Goal: Task Accomplishment & Management: Manage account settings

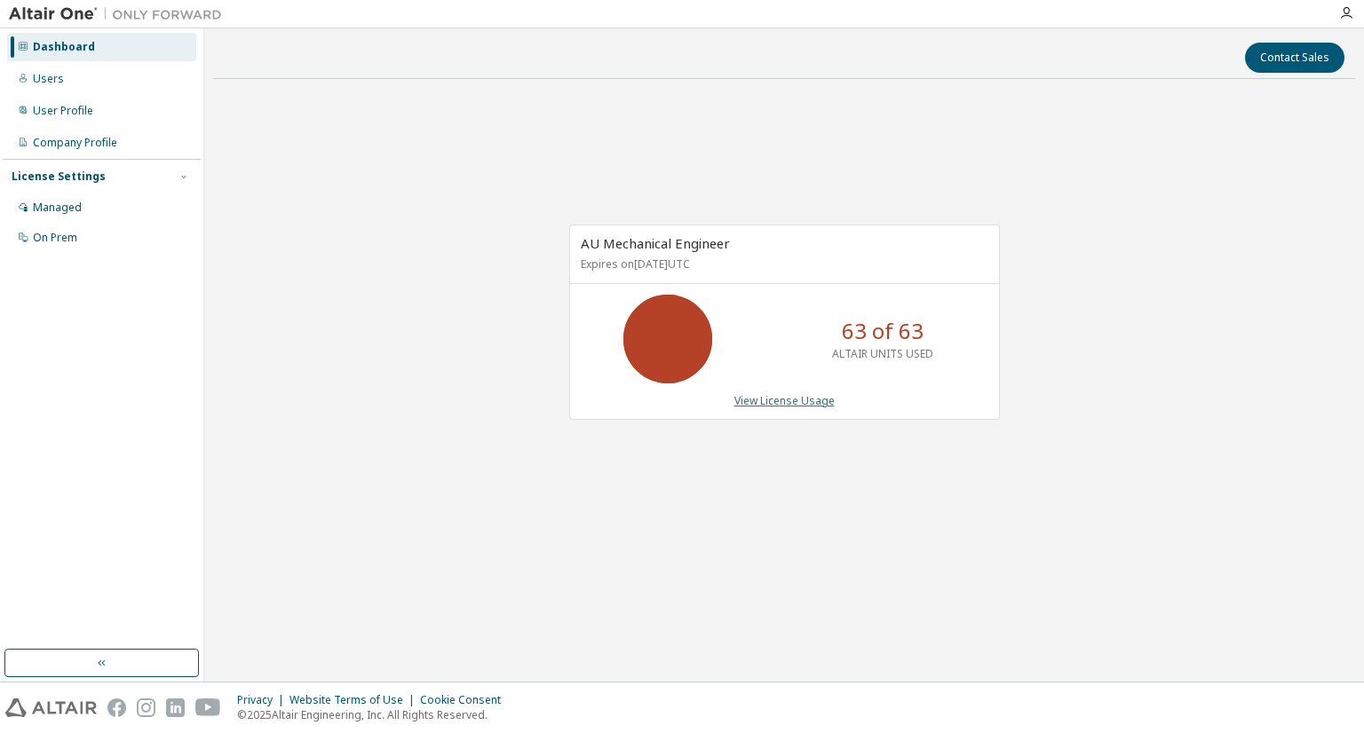
click at [742, 397] on link "View License Usage" at bounding box center [784, 400] width 100 height 15
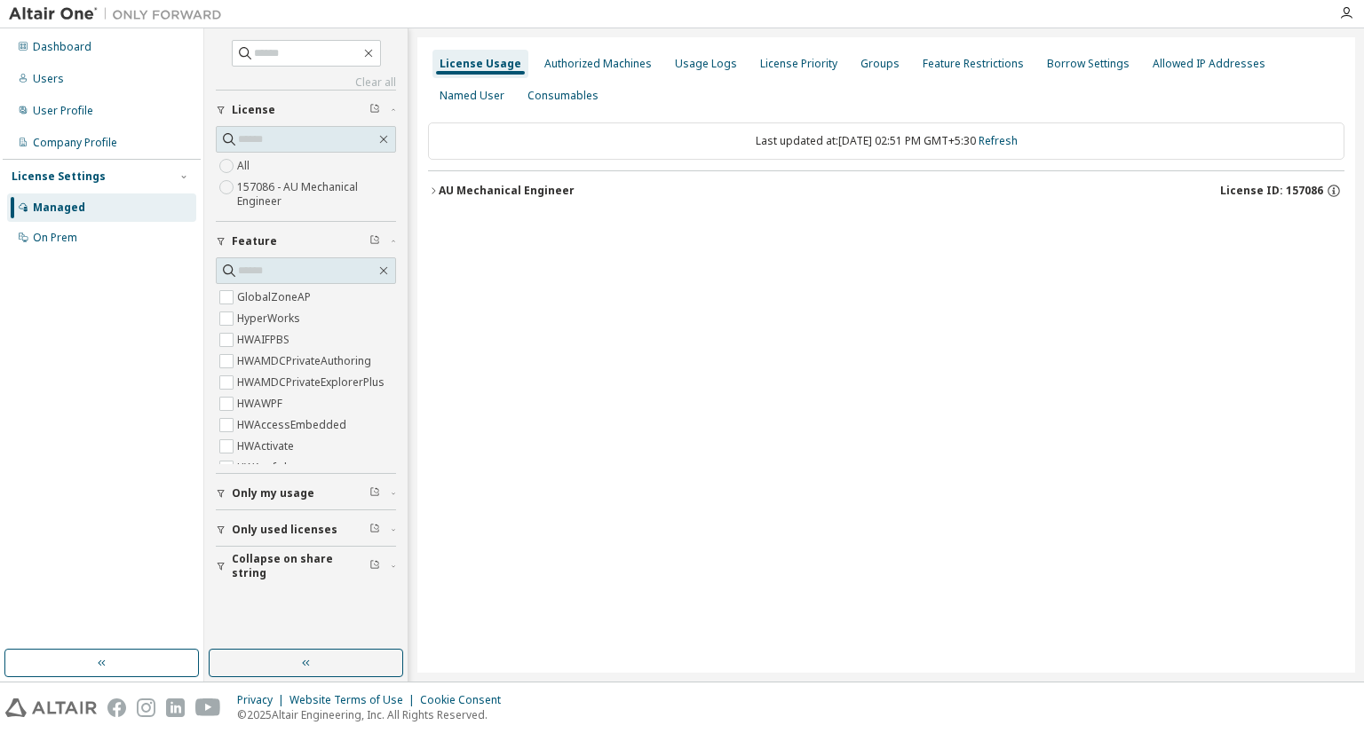
click at [484, 186] on div "AU Mechanical Engineer" at bounding box center [507, 191] width 136 height 14
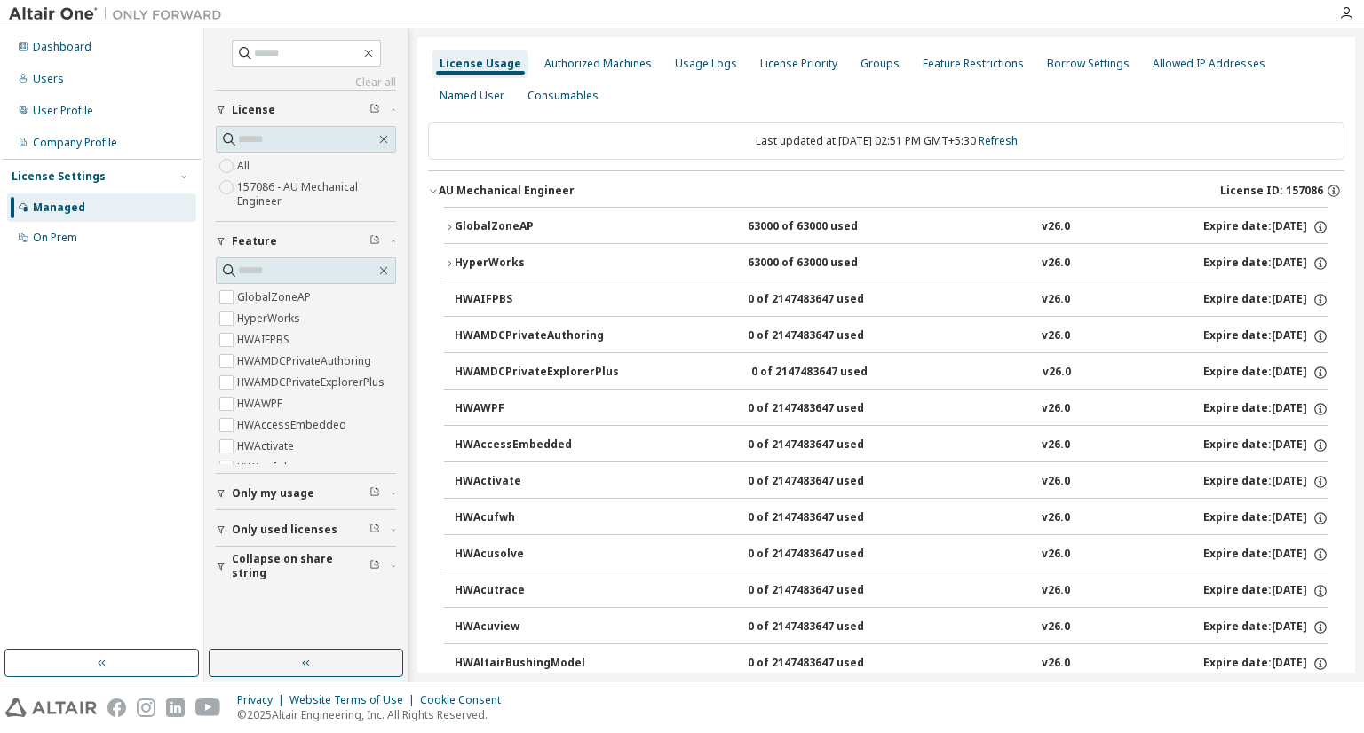
click at [501, 221] on div "GlobalZoneAP" at bounding box center [535, 227] width 160 height 16
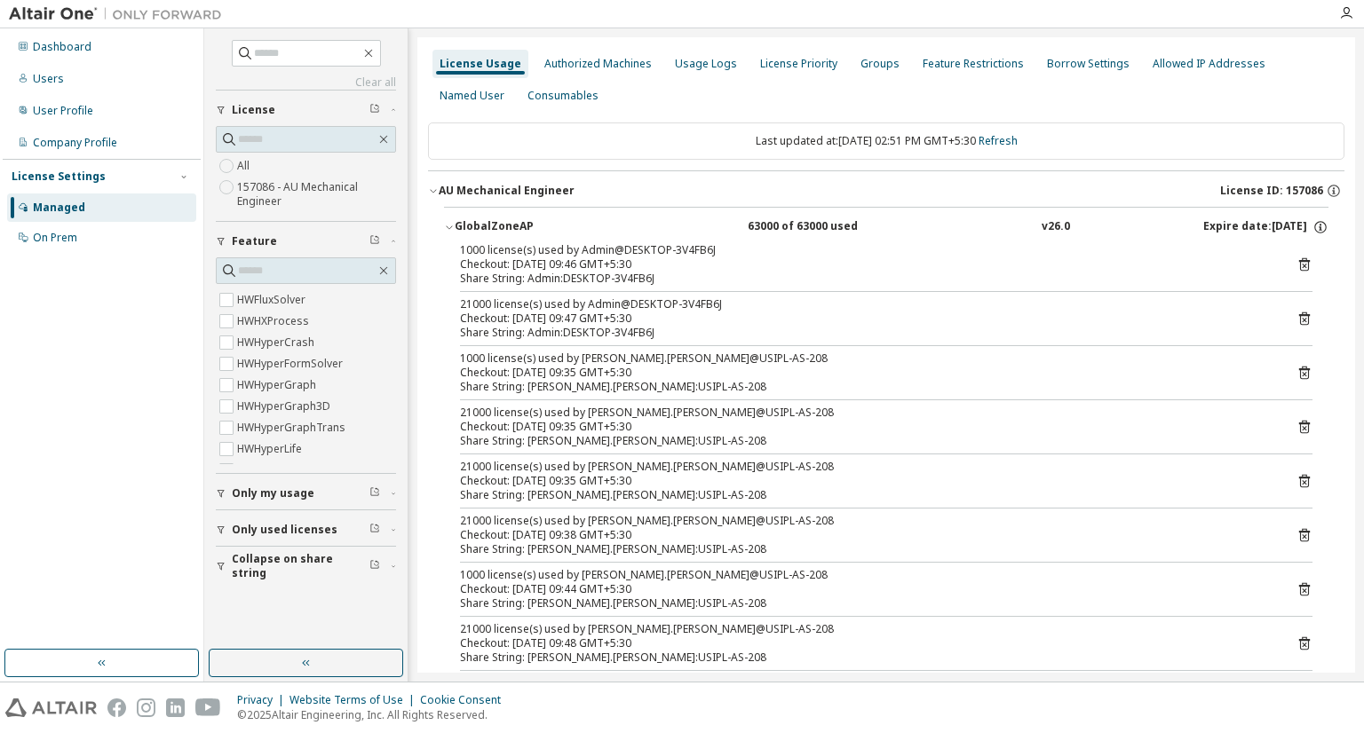
scroll to position [1329, 0]
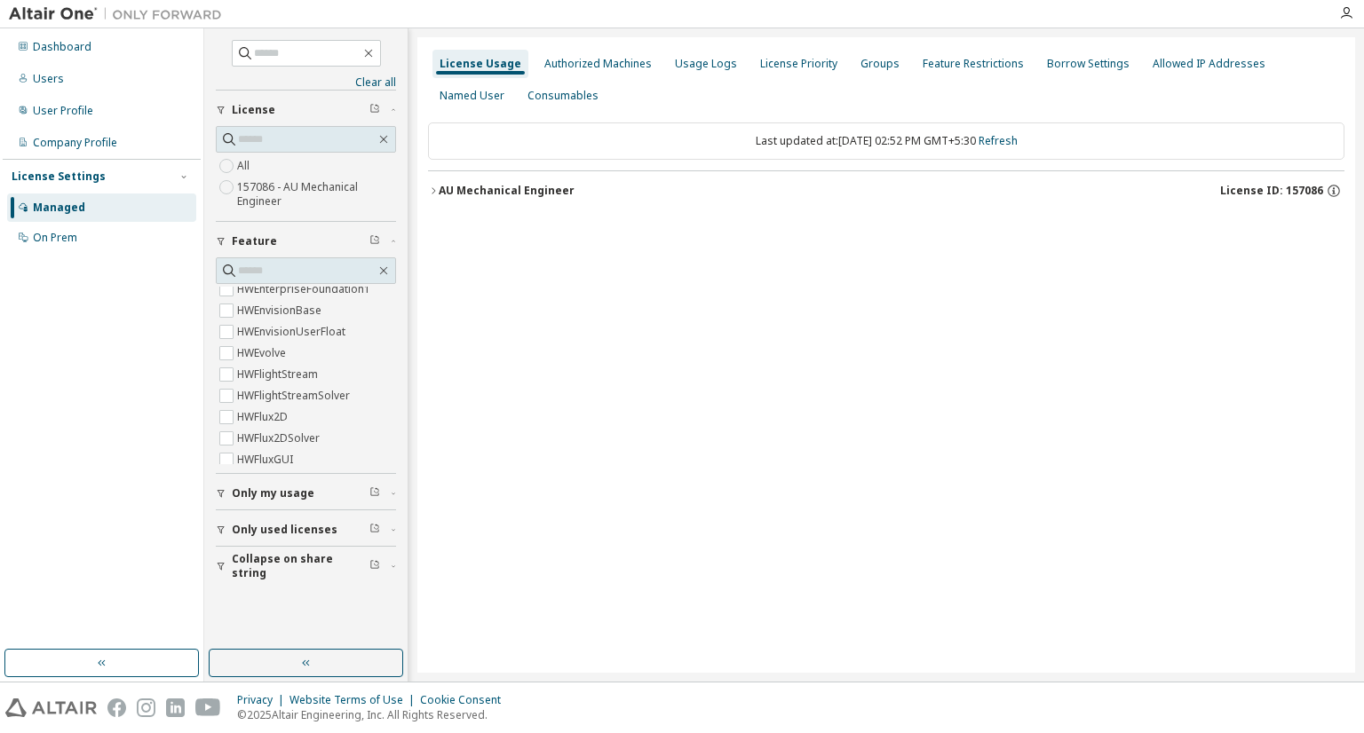
click at [540, 188] on div "AU Mechanical Engineer" at bounding box center [507, 191] width 136 height 14
click at [522, 196] on div "AU Mechanical Engineer" at bounding box center [507, 191] width 136 height 14
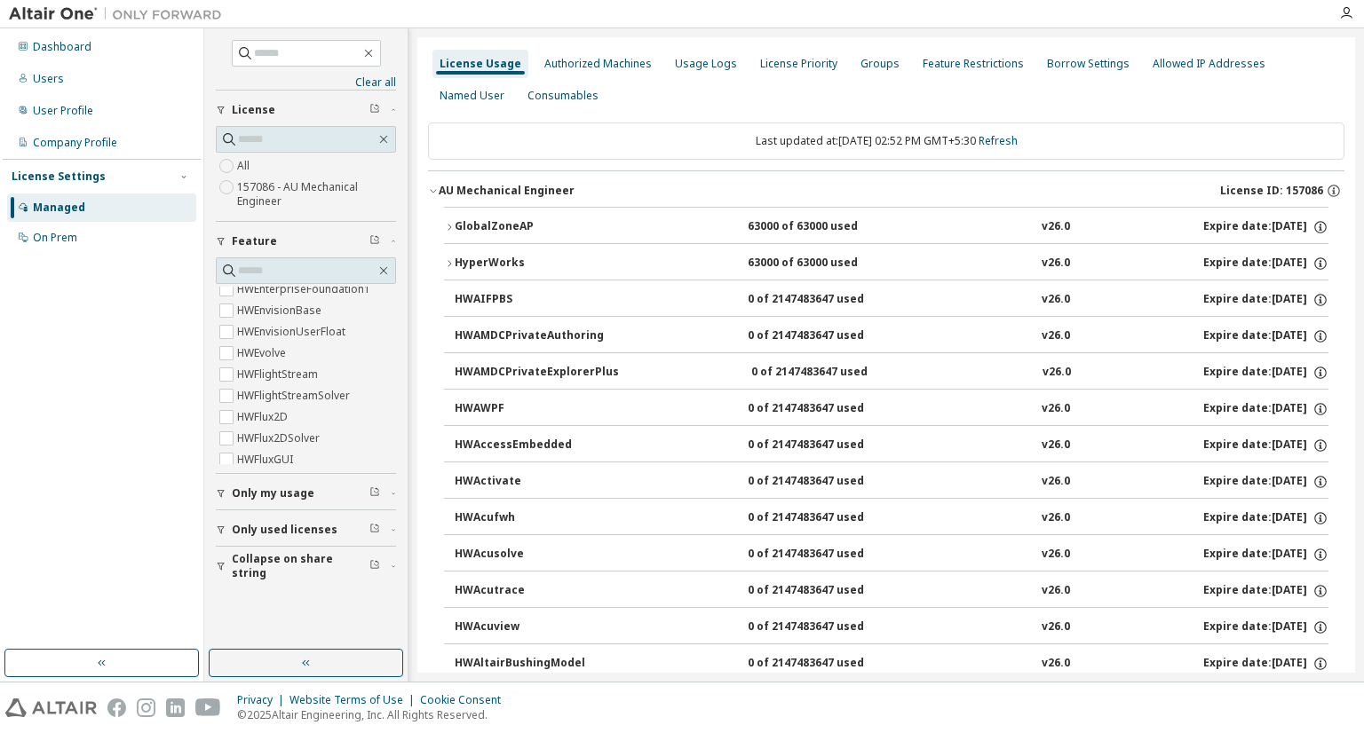
click at [504, 228] on div "GlobalZoneAP" at bounding box center [535, 227] width 160 height 16
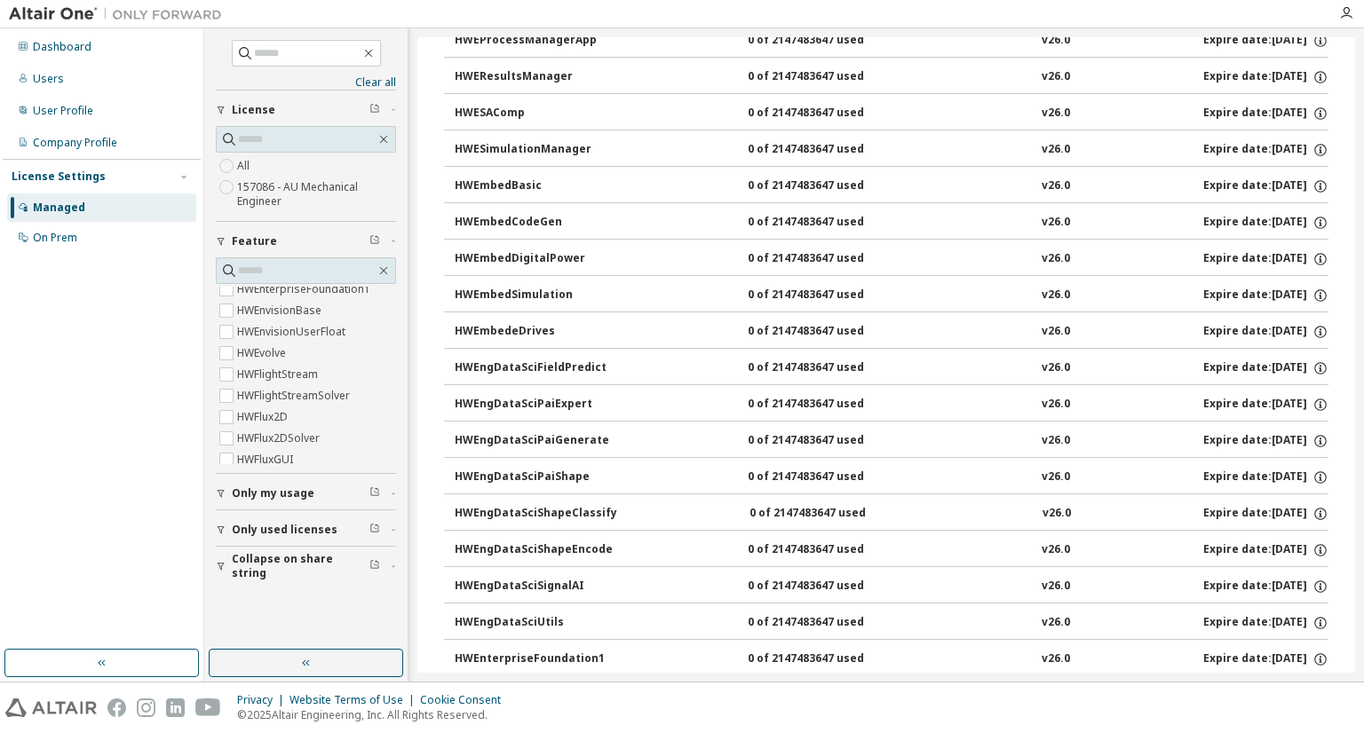
scroll to position [2930, 0]
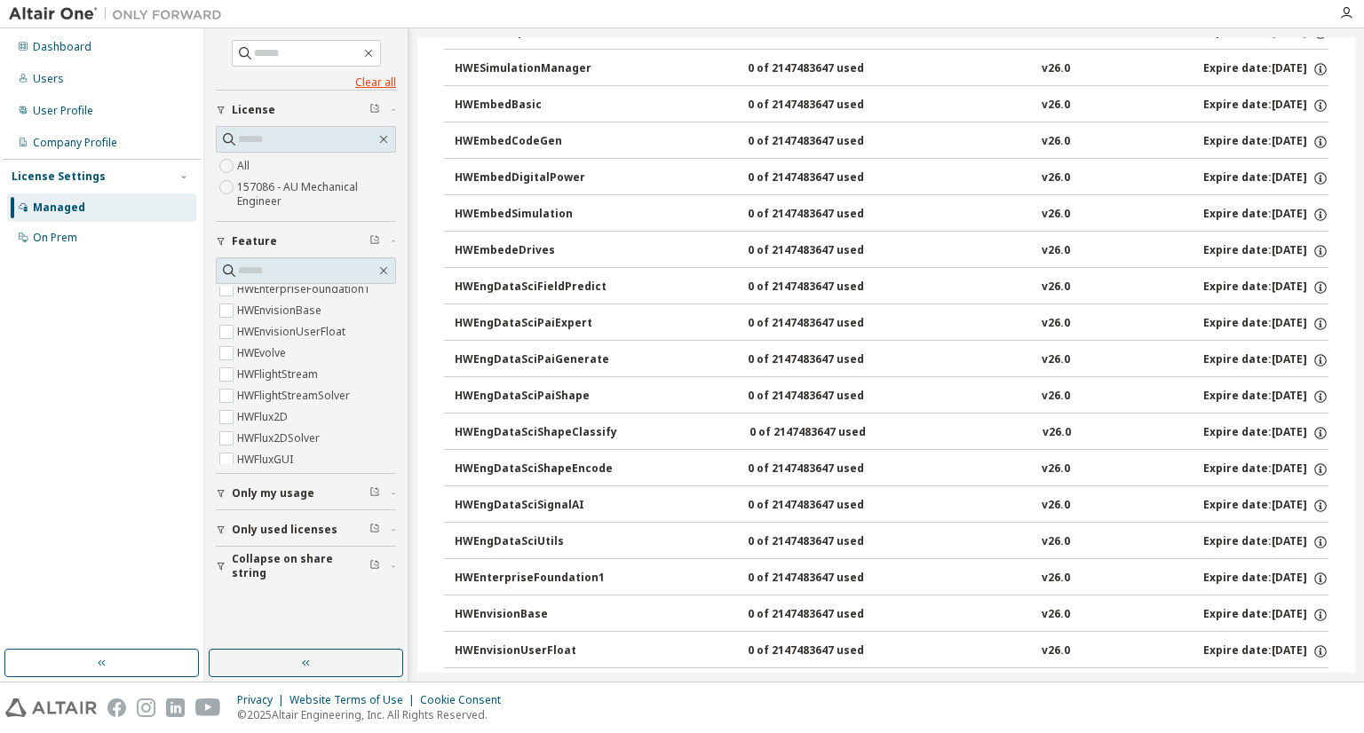
click at [384, 84] on link "Clear all" at bounding box center [306, 82] width 180 height 14
click at [387, 139] on icon "button" at bounding box center [383, 139] width 14 height 14
click at [1343, 12] on icon "button" at bounding box center [1346, 13] width 14 height 14
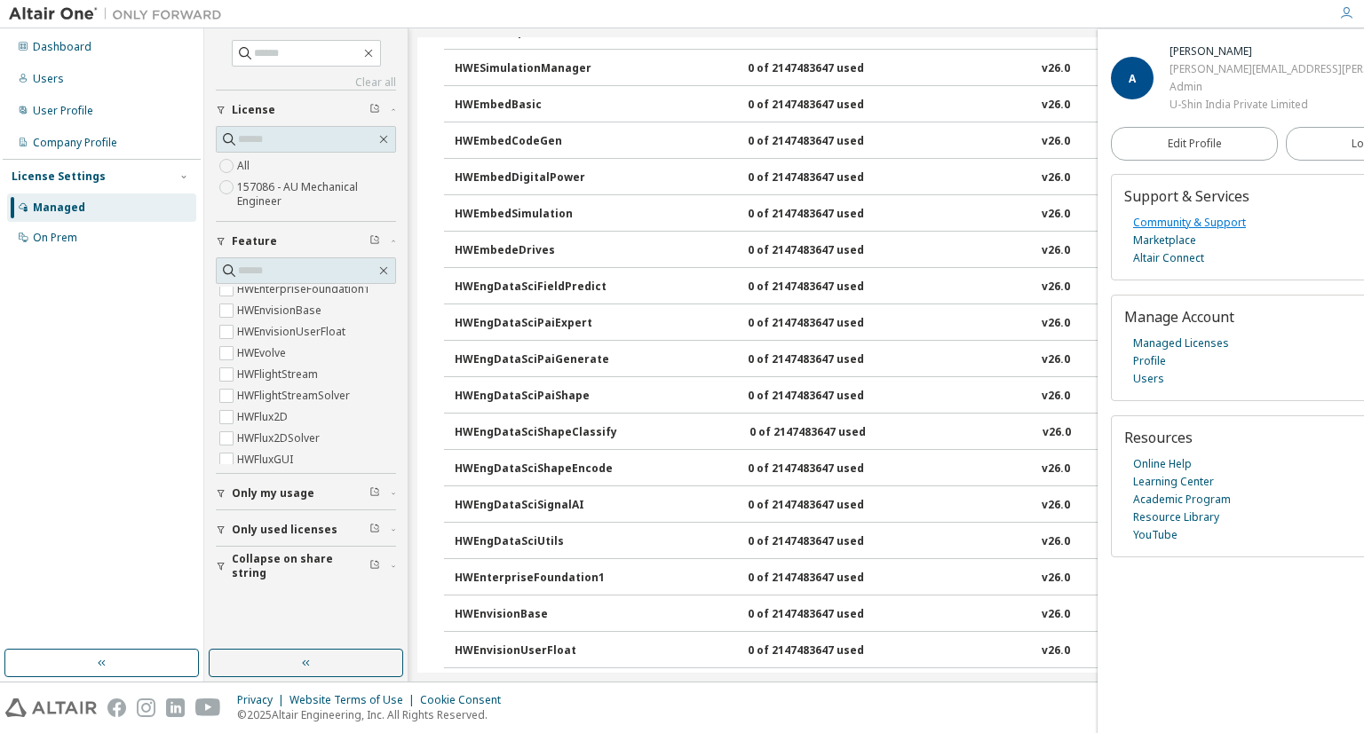
click at [1198, 216] on link "Community & Support" at bounding box center [1189, 223] width 113 height 18
click at [1157, 361] on link "Profile" at bounding box center [1149, 362] width 33 height 18
click at [1176, 144] on span "Edit Profile" at bounding box center [1195, 144] width 54 height 14
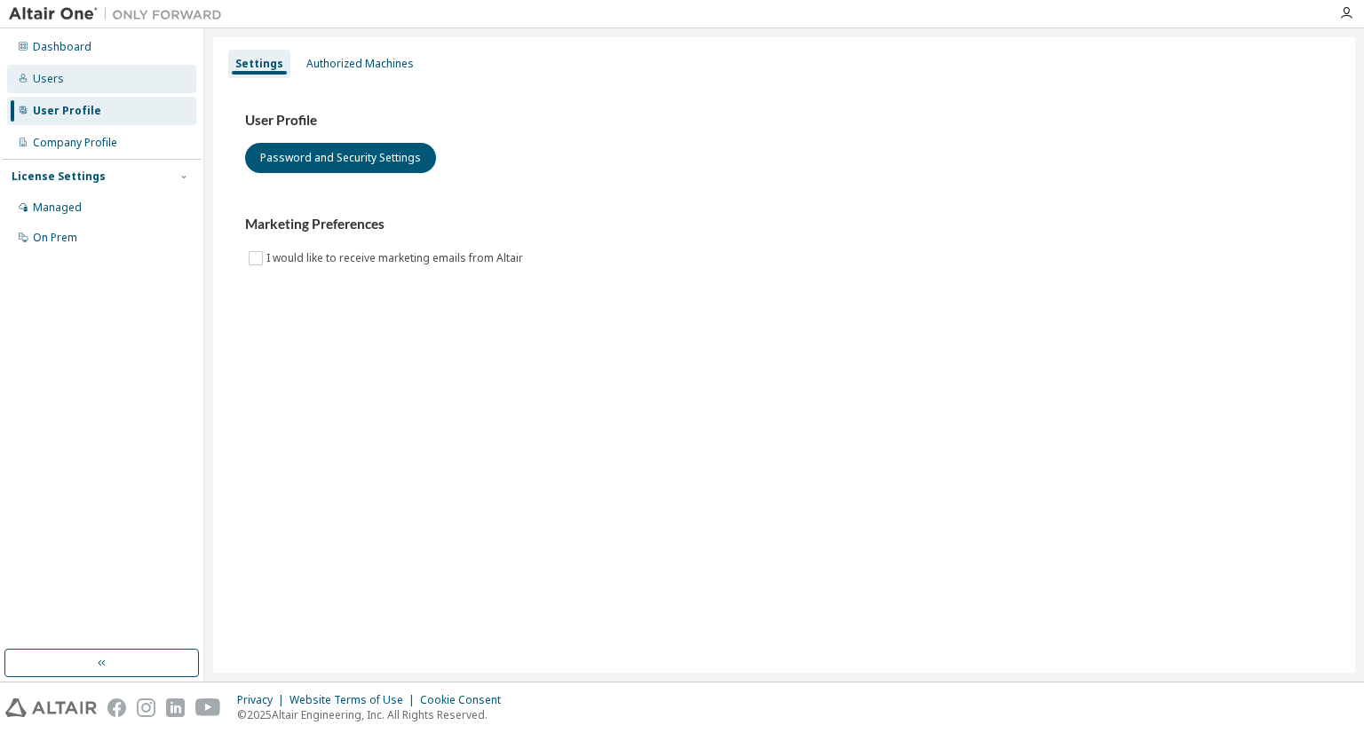
click at [88, 84] on div "Users" at bounding box center [101, 79] width 189 height 28
click at [337, 66] on div "Authorized Machines" at bounding box center [359, 64] width 107 height 14
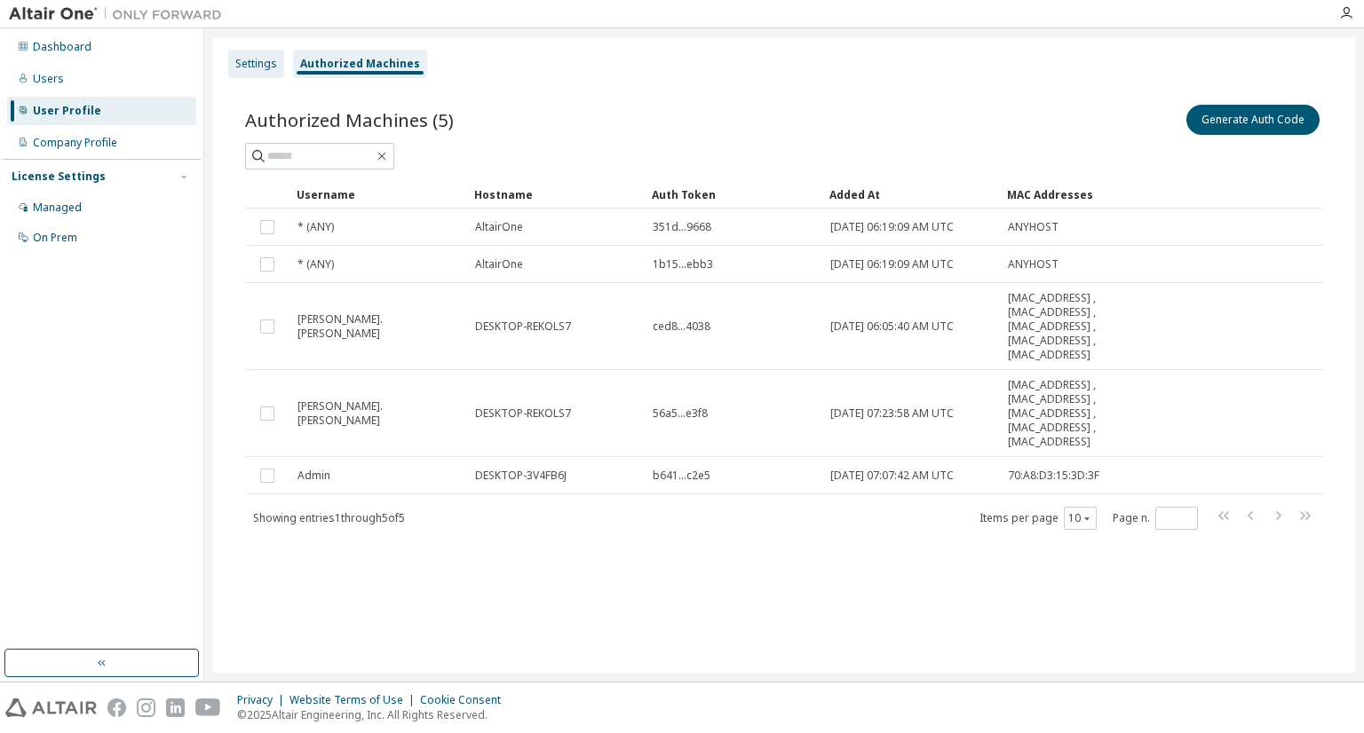
click at [263, 58] on div "Settings" at bounding box center [256, 64] width 42 height 14
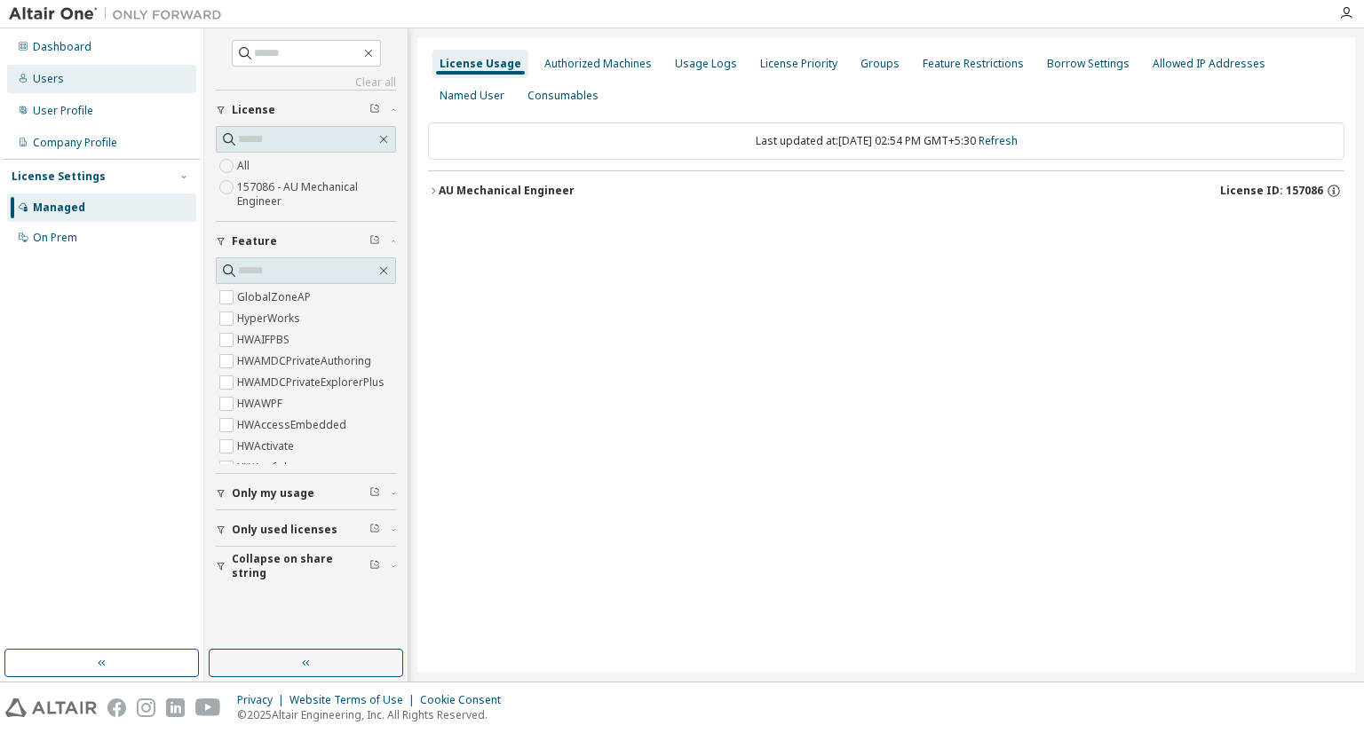
click at [39, 65] on div "Users" at bounding box center [101, 79] width 189 height 28
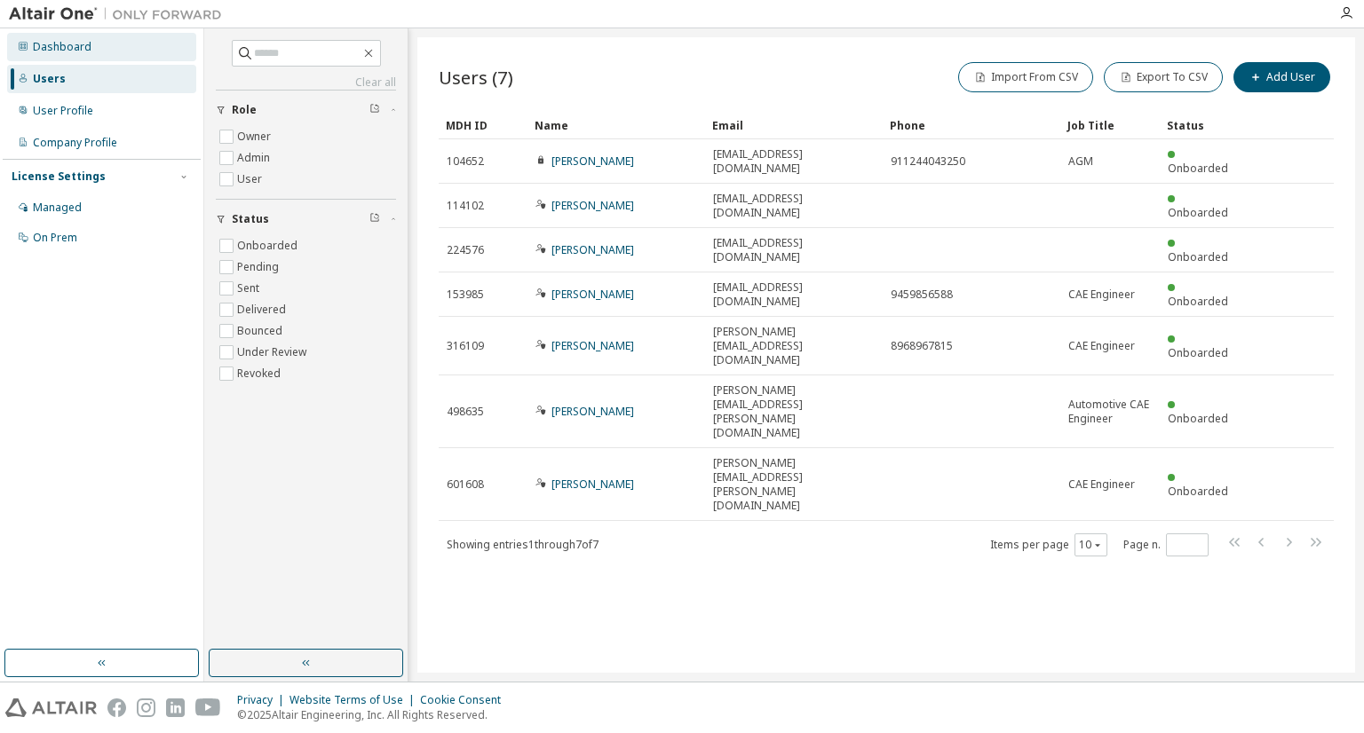
click at [58, 37] on div "Dashboard" at bounding box center [101, 47] width 189 height 28
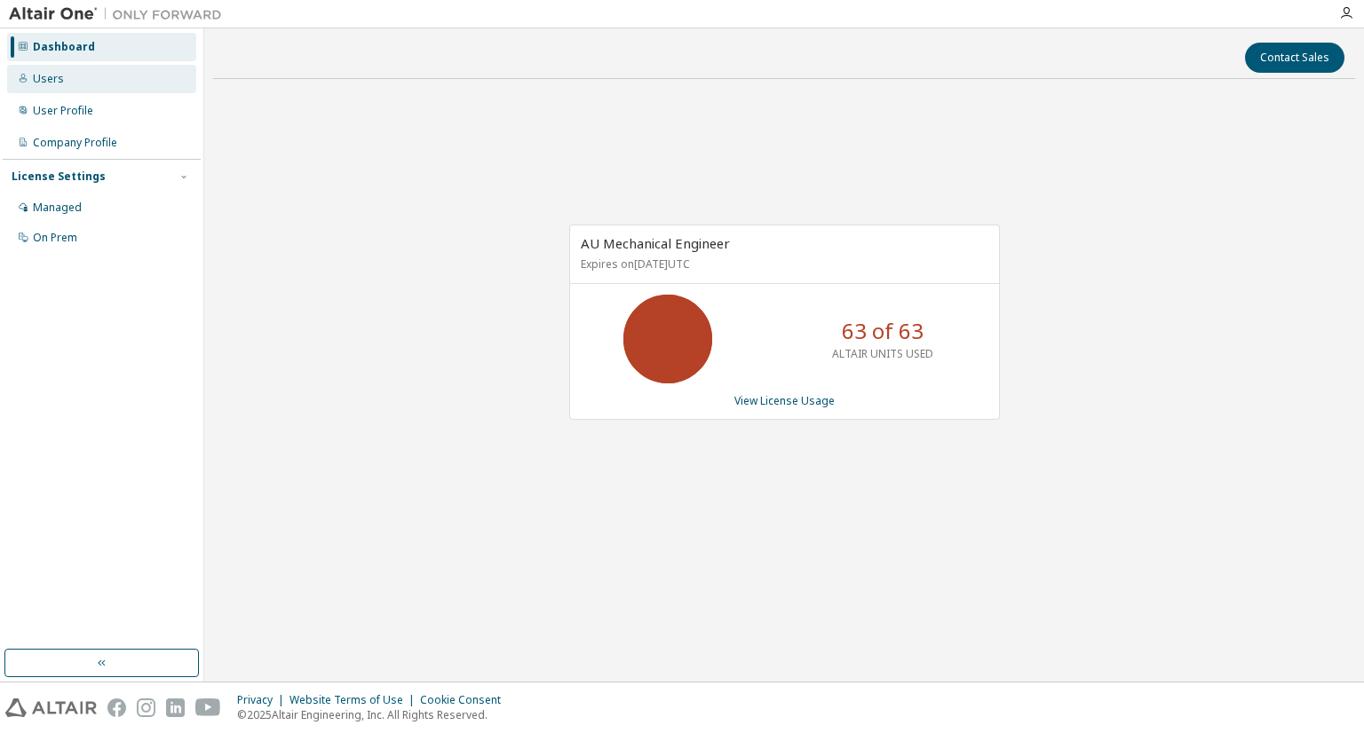
click at [61, 79] on div "Dashboard Users User Profile Company Profile License Settings Managed On Prem" at bounding box center [102, 142] width 198 height 223
click at [61, 79] on div "Users" at bounding box center [101, 79] width 189 height 28
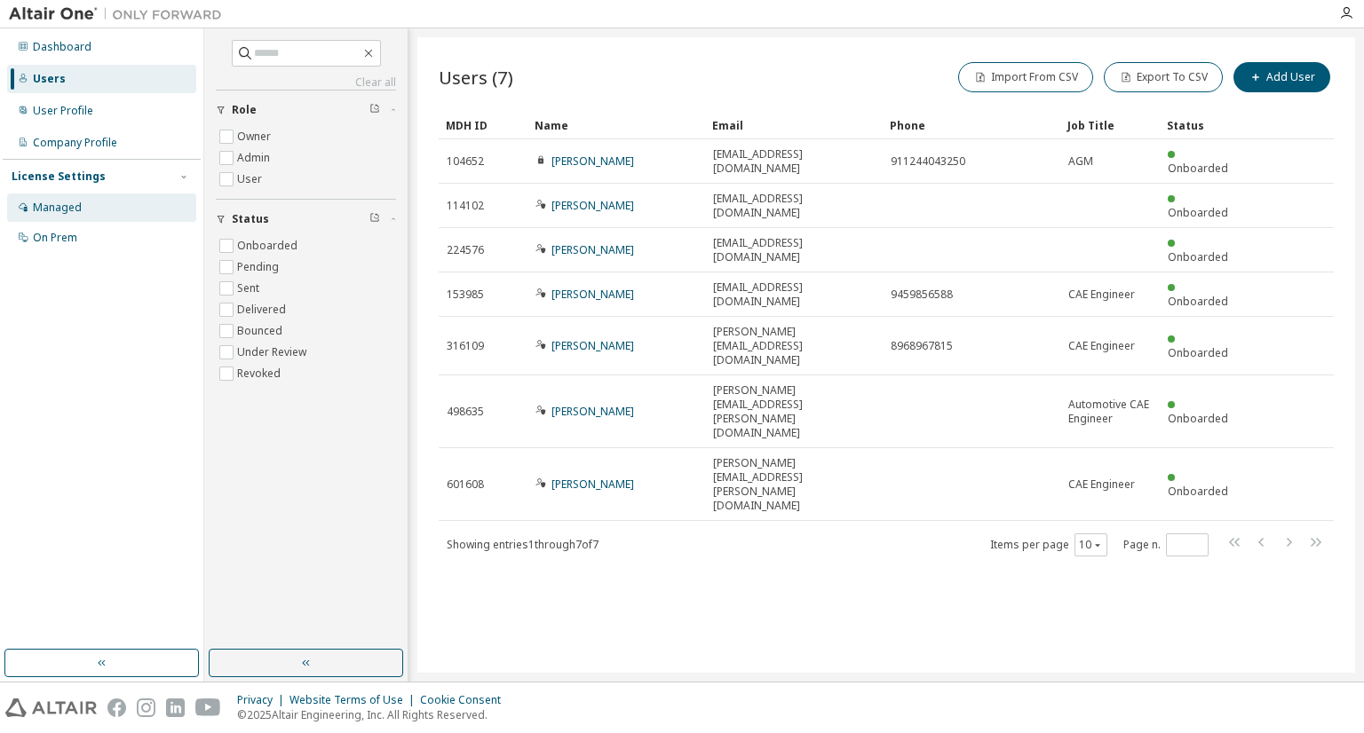
click at [85, 208] on div "Managed" at bounding box center [101, 208] width 189 height 28
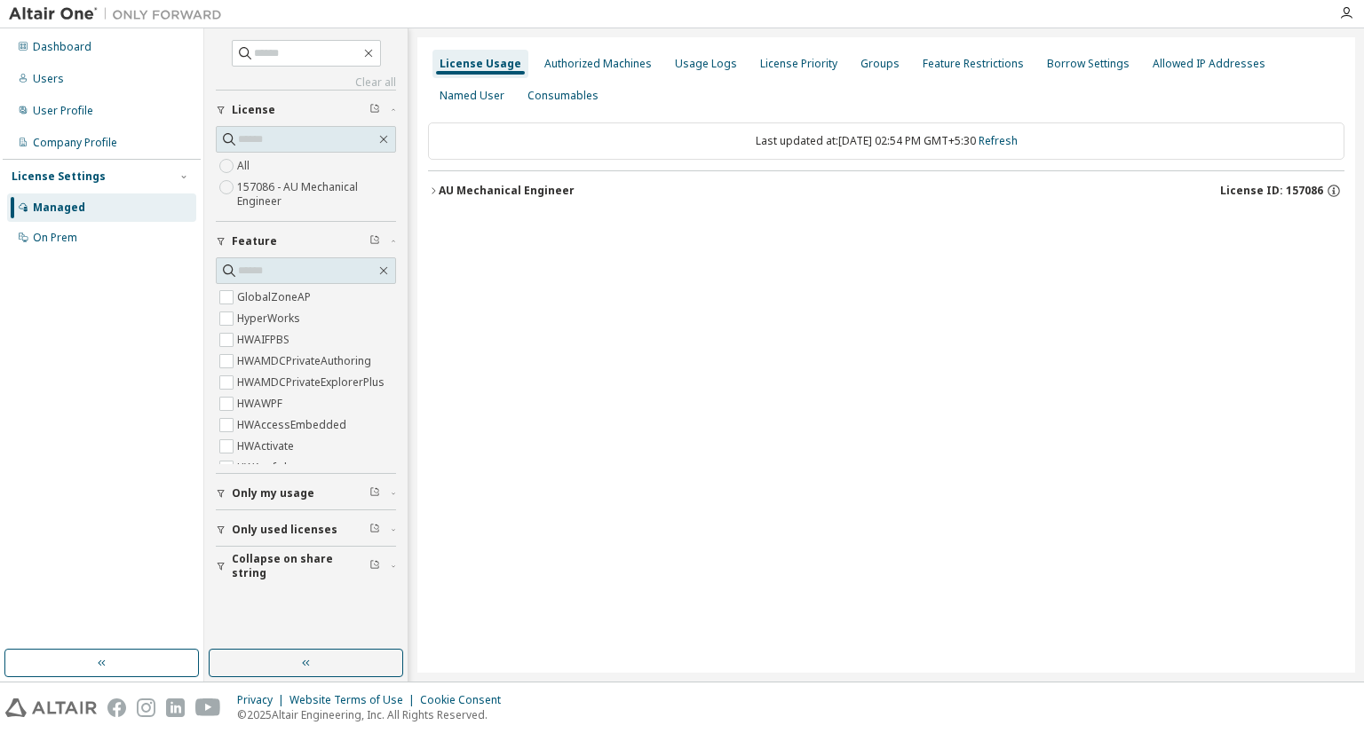
click at [527, 181] on button "AU Mechanical Engineer License ID: 157086" at bounding box center [886, 190] width 916 height 39
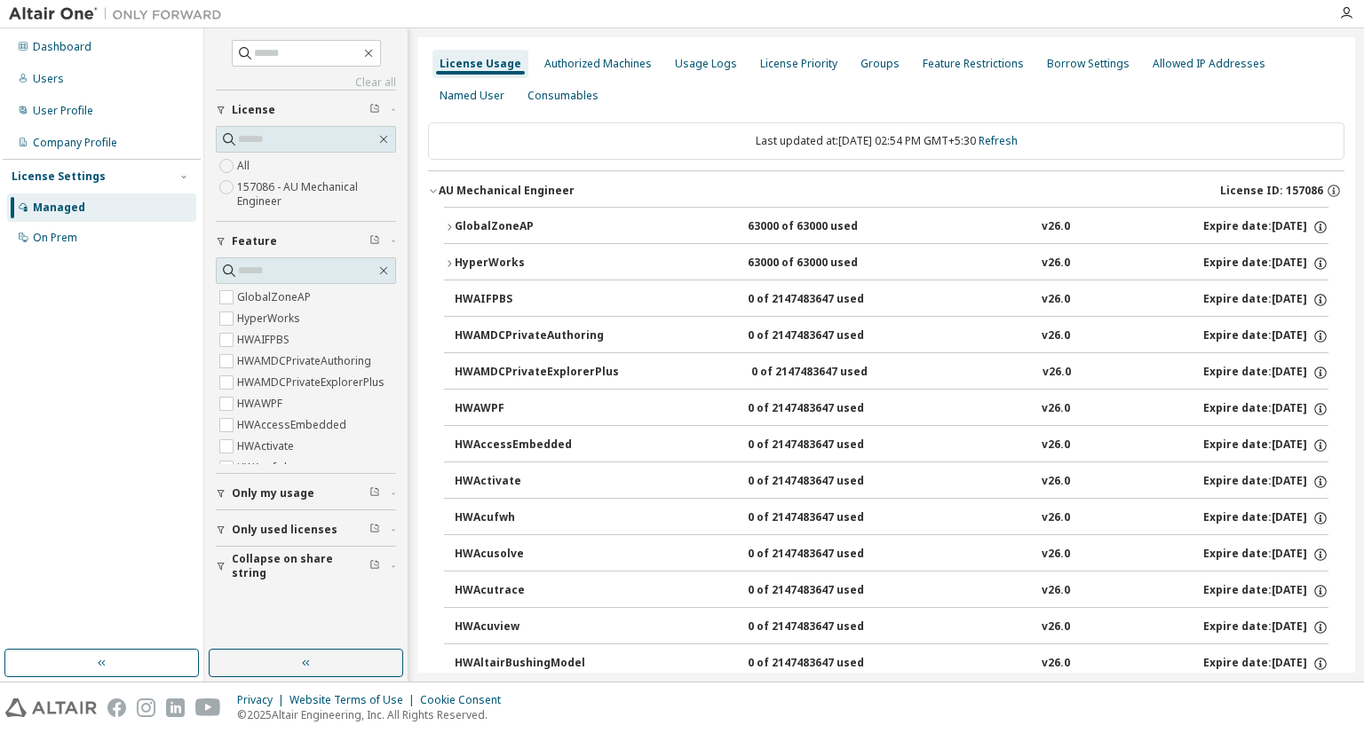
click at [529, 208] on button "GlobalZoneAP 63000 of 63000 used v26.0 Expire date: [DATE]" at bounding box center [886, 227] width 884 height 39
